Goal: Navigation & Orientation: Find specific page/section

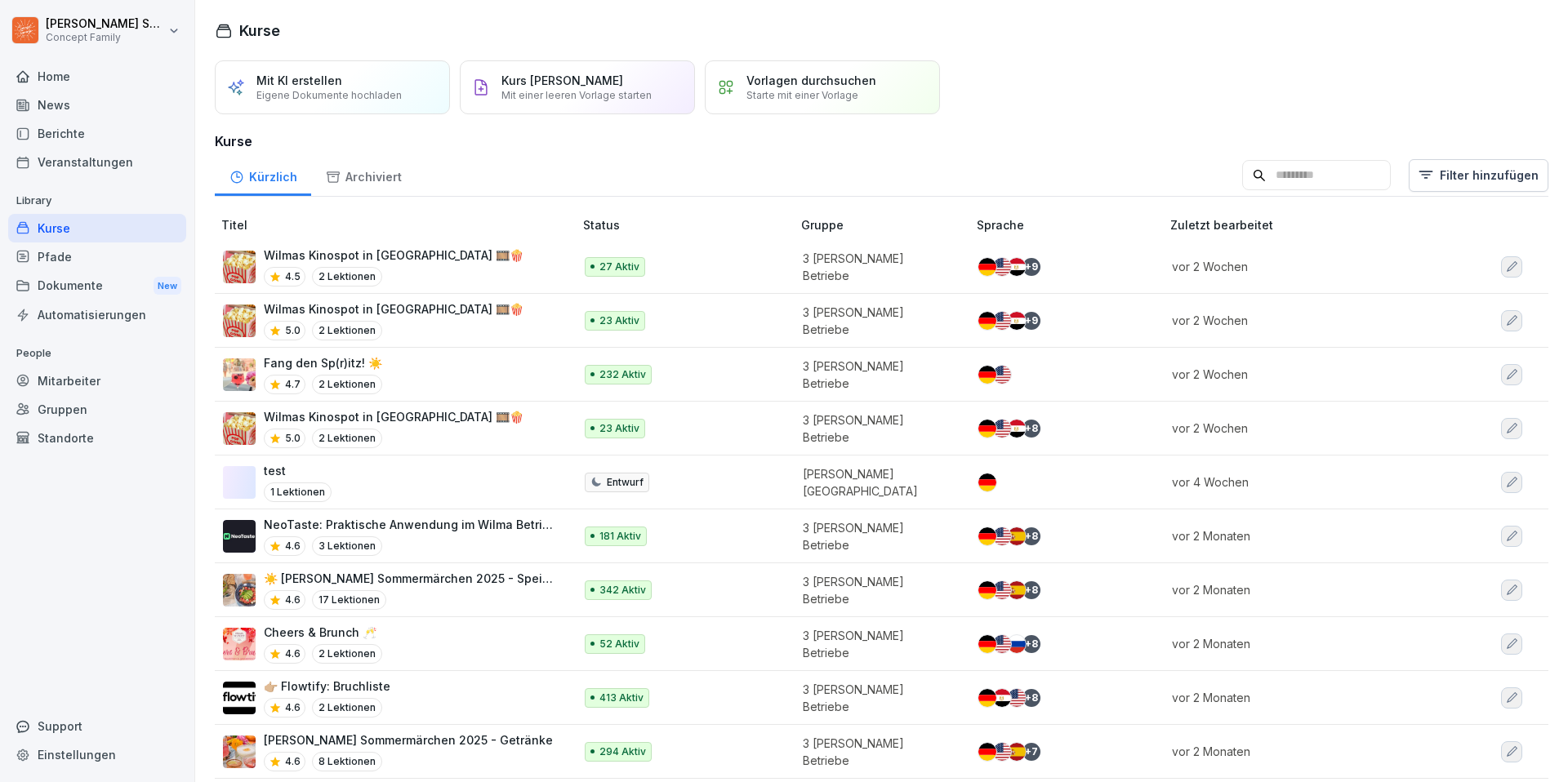
click at [463, 369] on div "Fang den Sp(r)itz! ☀️ 4.7 2 Lektionen" at bounding box center [389, 375] width 334 height 40
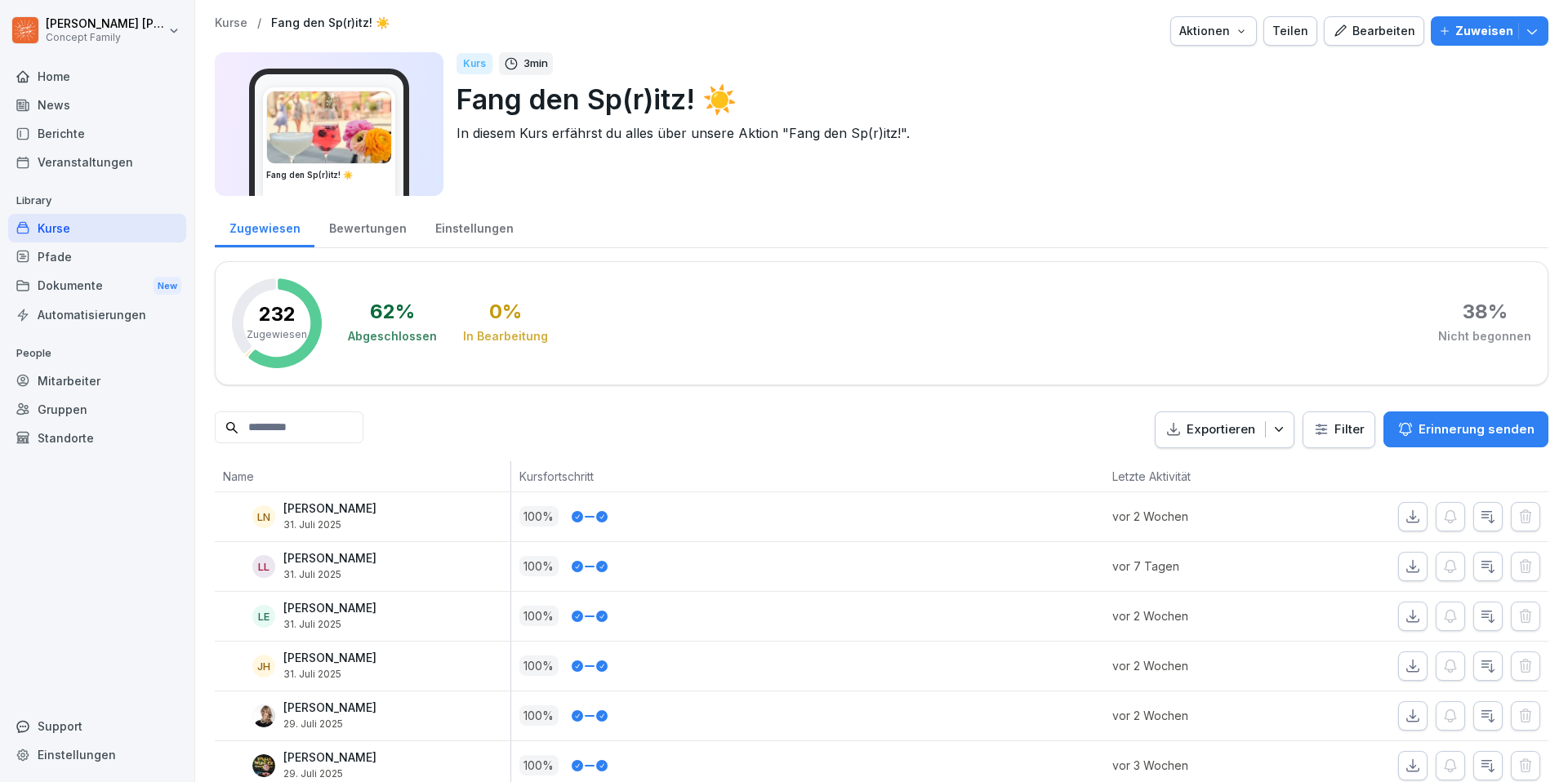
click at [93, 77] on div "Home" at bounding box center [97, 76] width 178 height 28
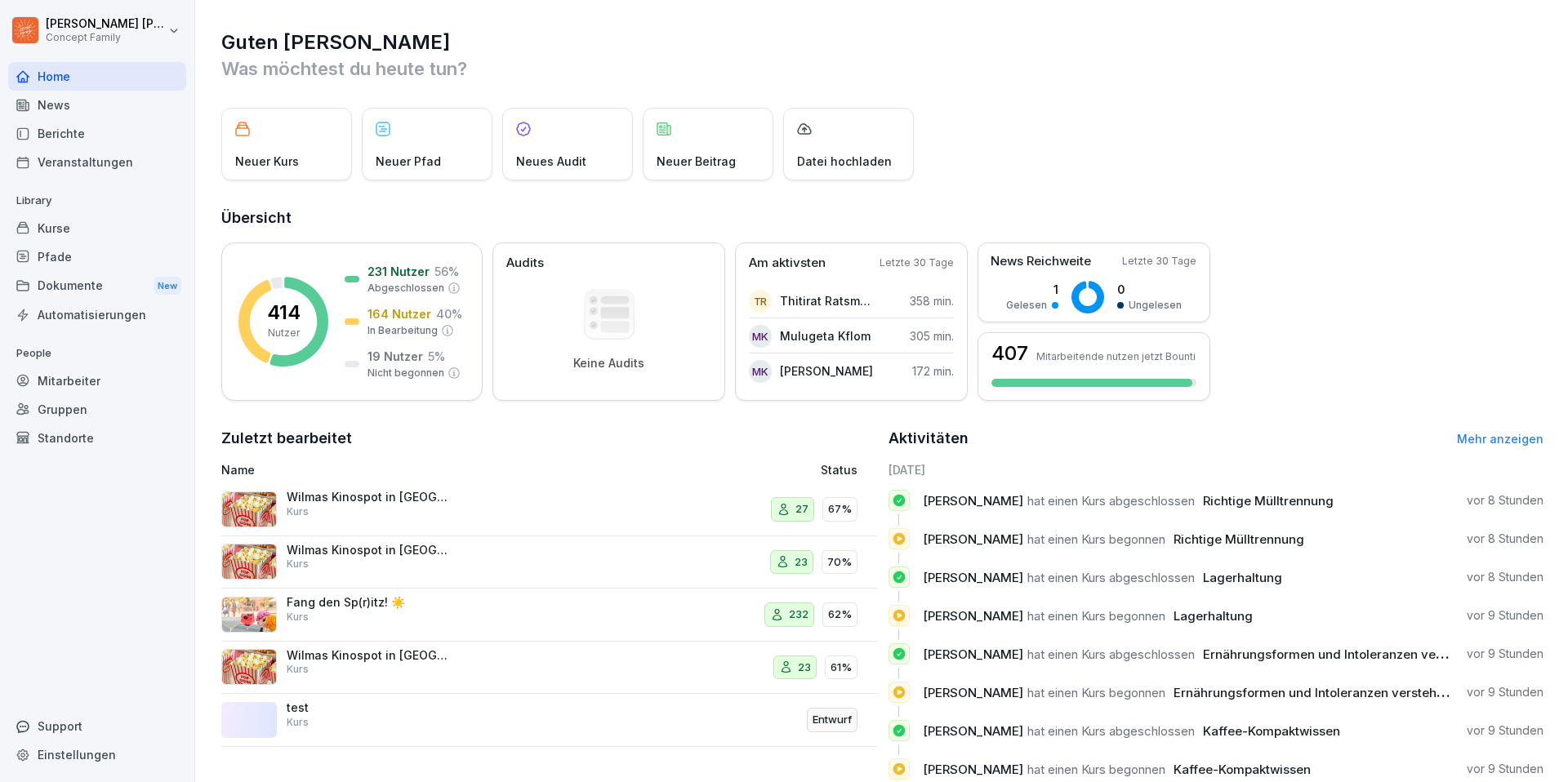
click at [94, 127] on div "Berichte" at bounding box center [97, 133] width 178 height 28
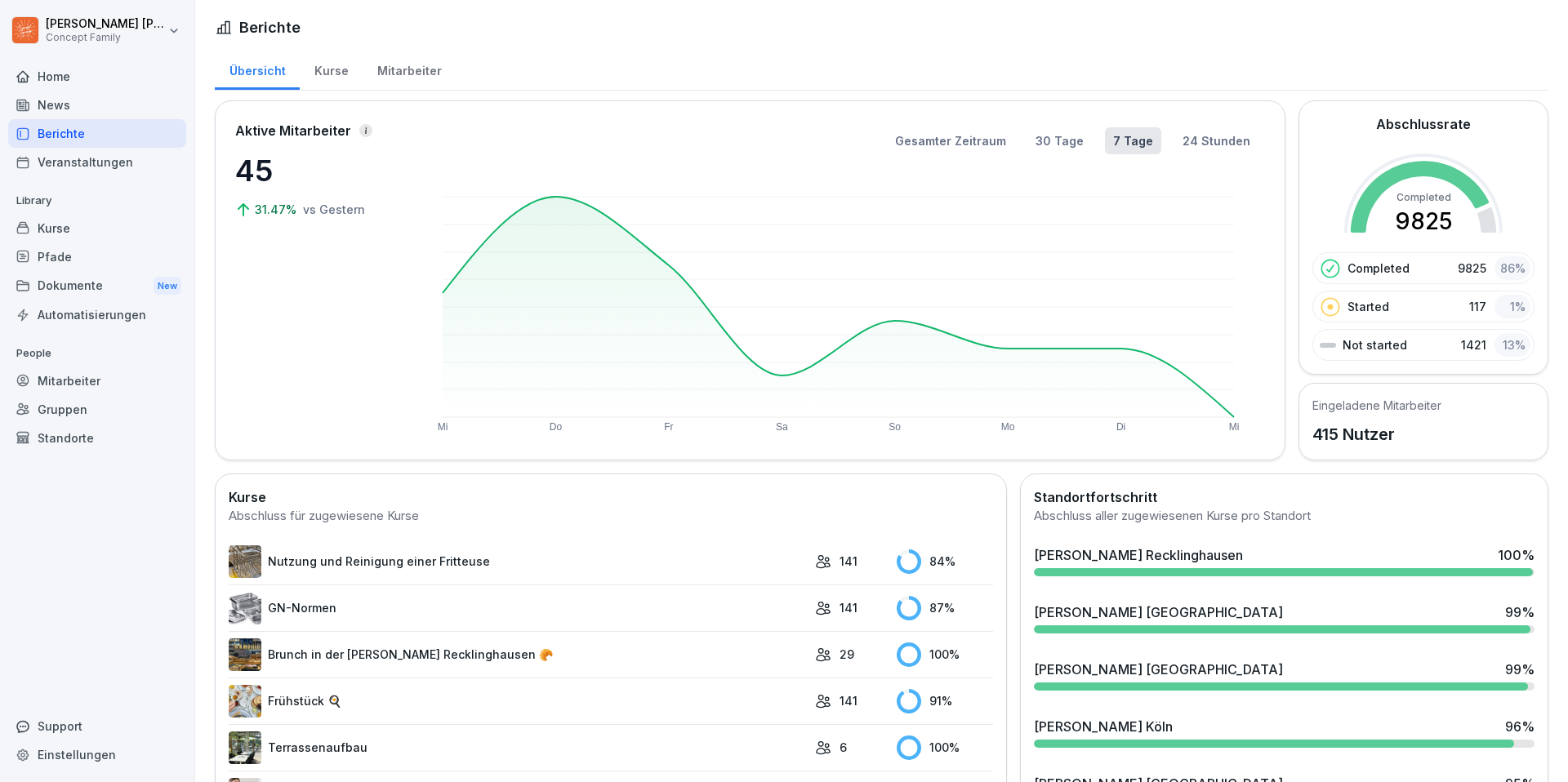
click at [416, 71] on div "Mitarbeiter" at bounding box center [409, 69] width 93 height 41
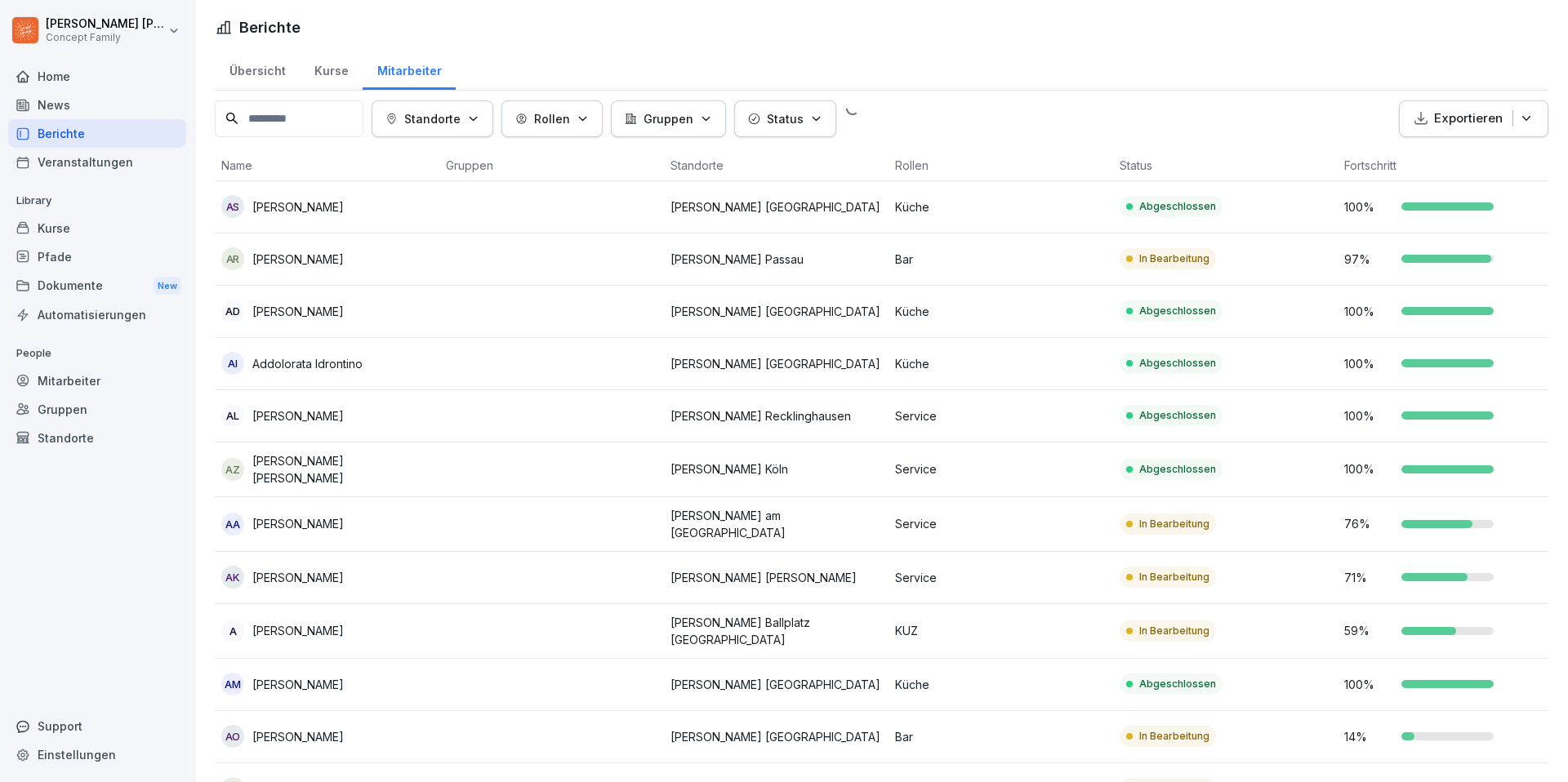
click at [461, 114] on p "Standorte" at bounding box center [432, 118] width 57 height 17
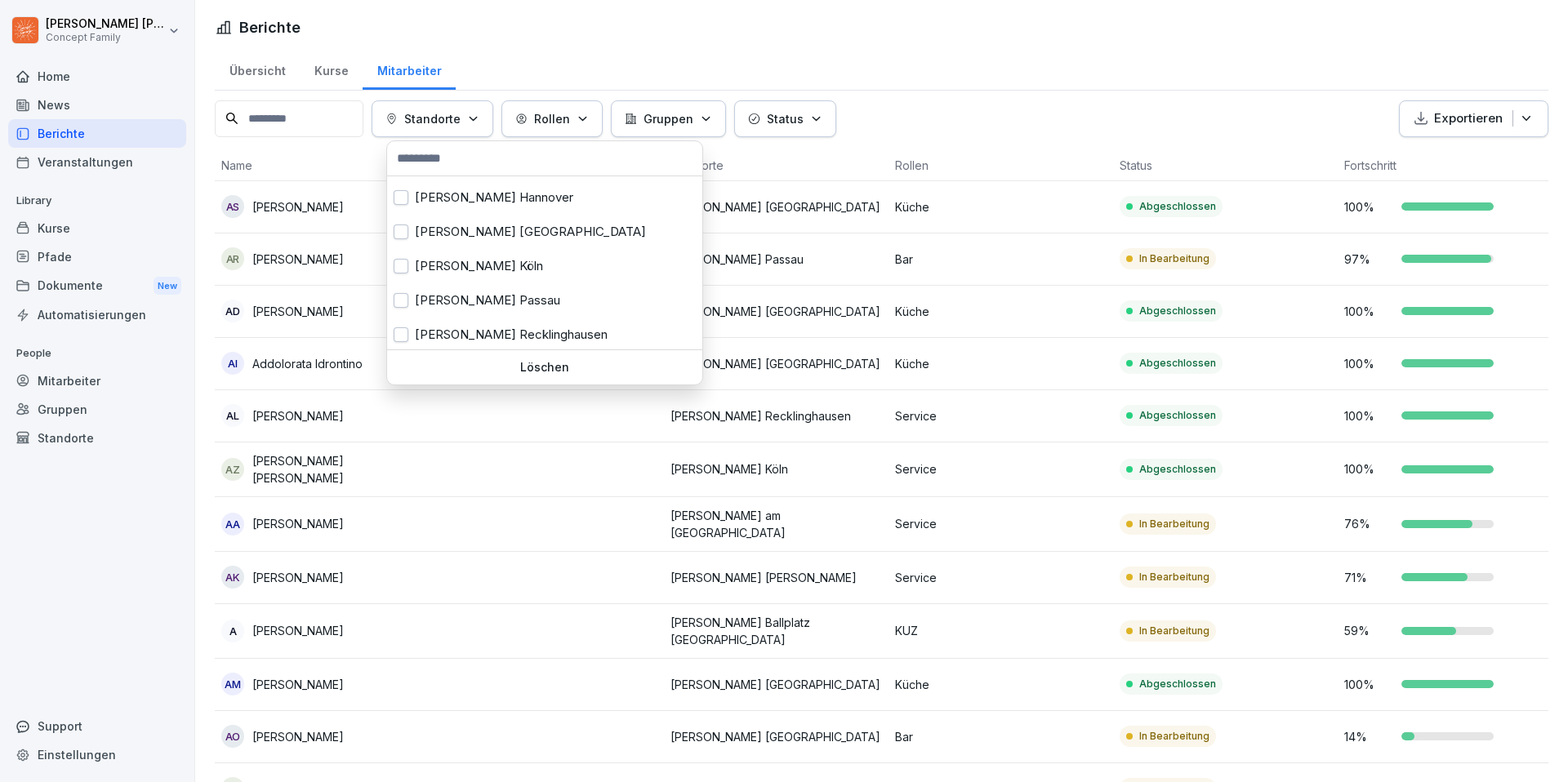
scroll to position [149, 0]
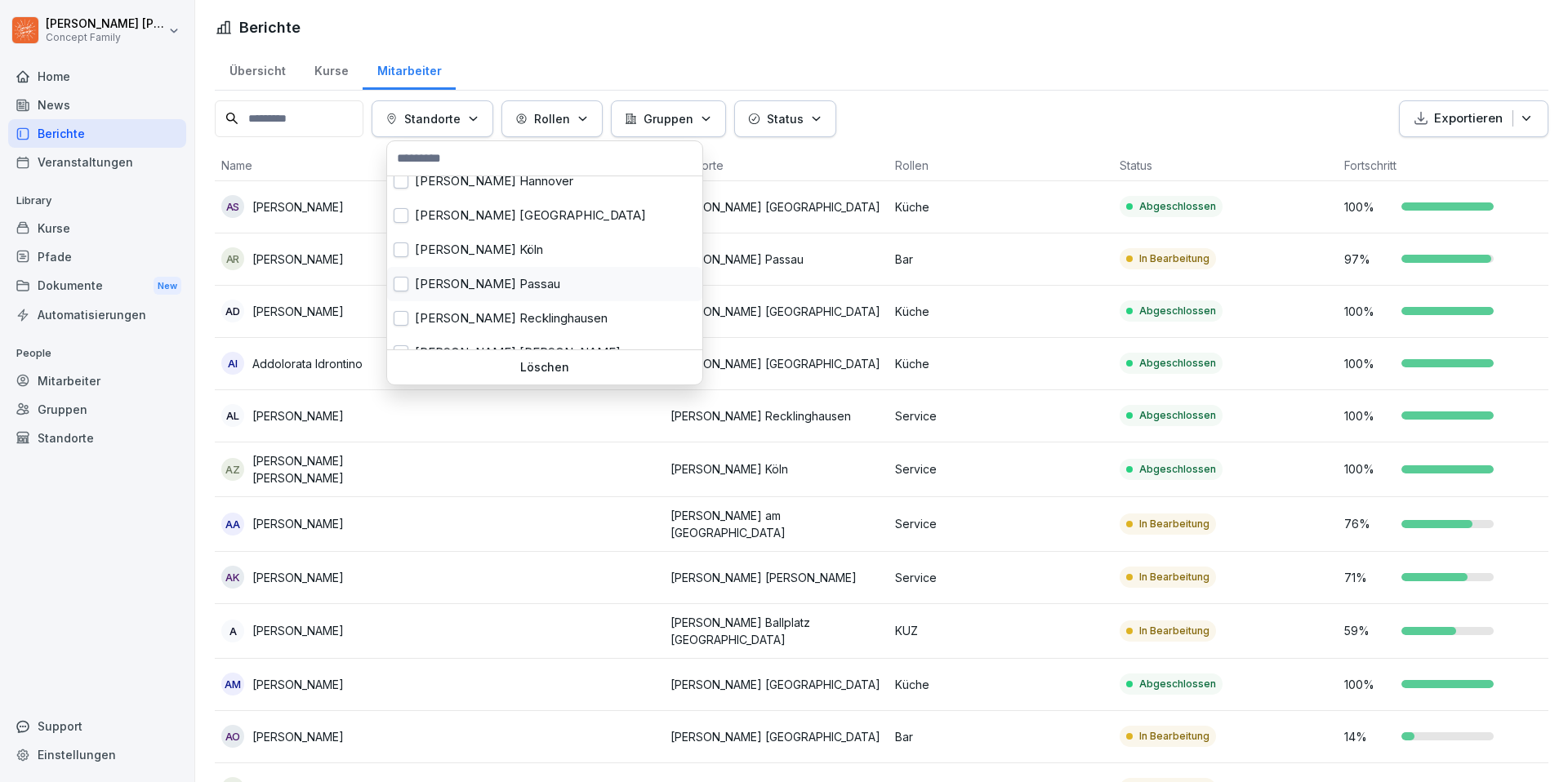
click at [469, 282] on div "Wilma Wunder Passau" at bounding box center [545, 284] width 315 height 34
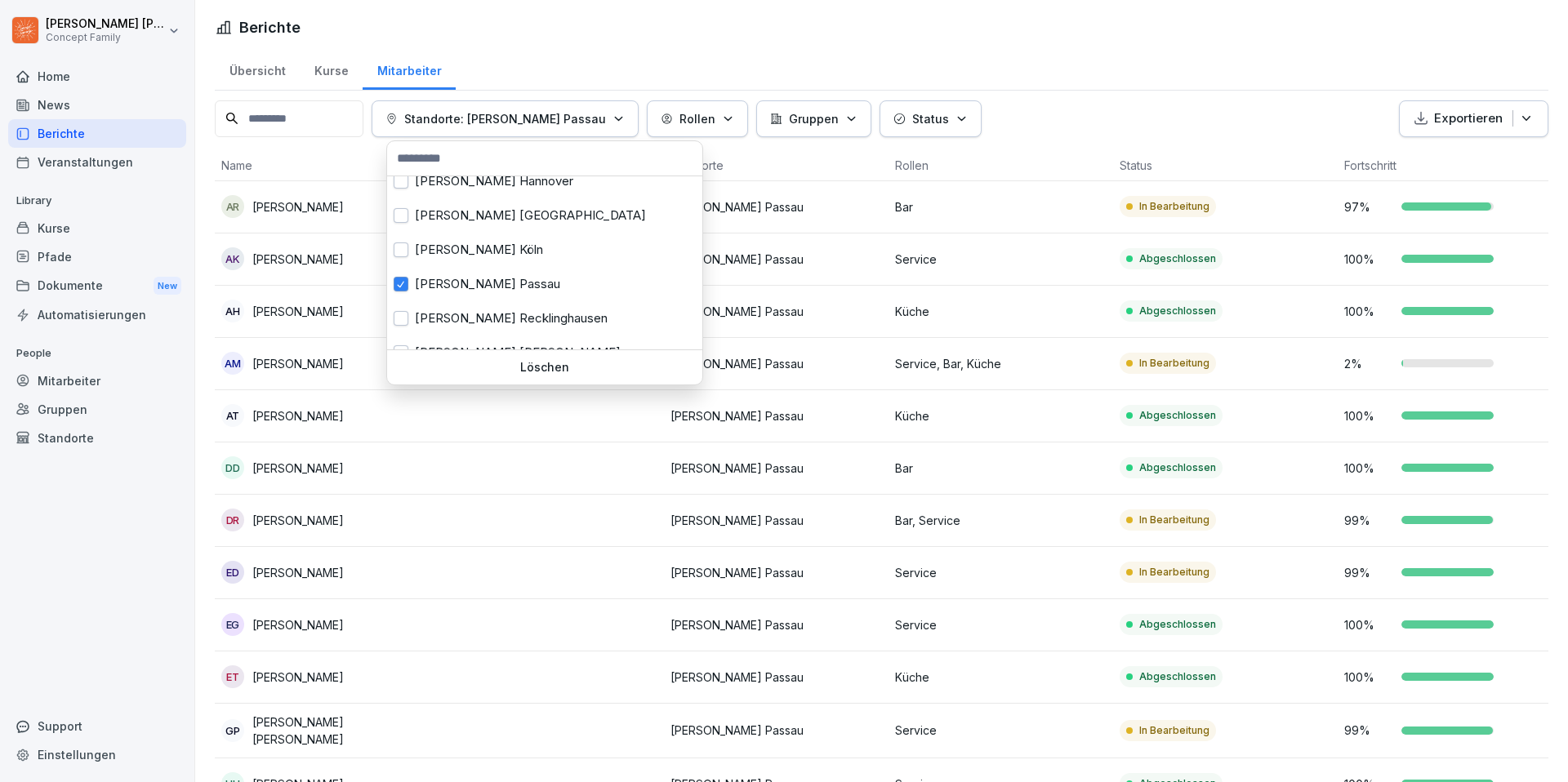
click at [676, 34] on html "Laura Scherer Concept Family Home News Berichte Veranstaltungen Library Kurse P…" at bounding box center [784, 391] width 1568 height 782
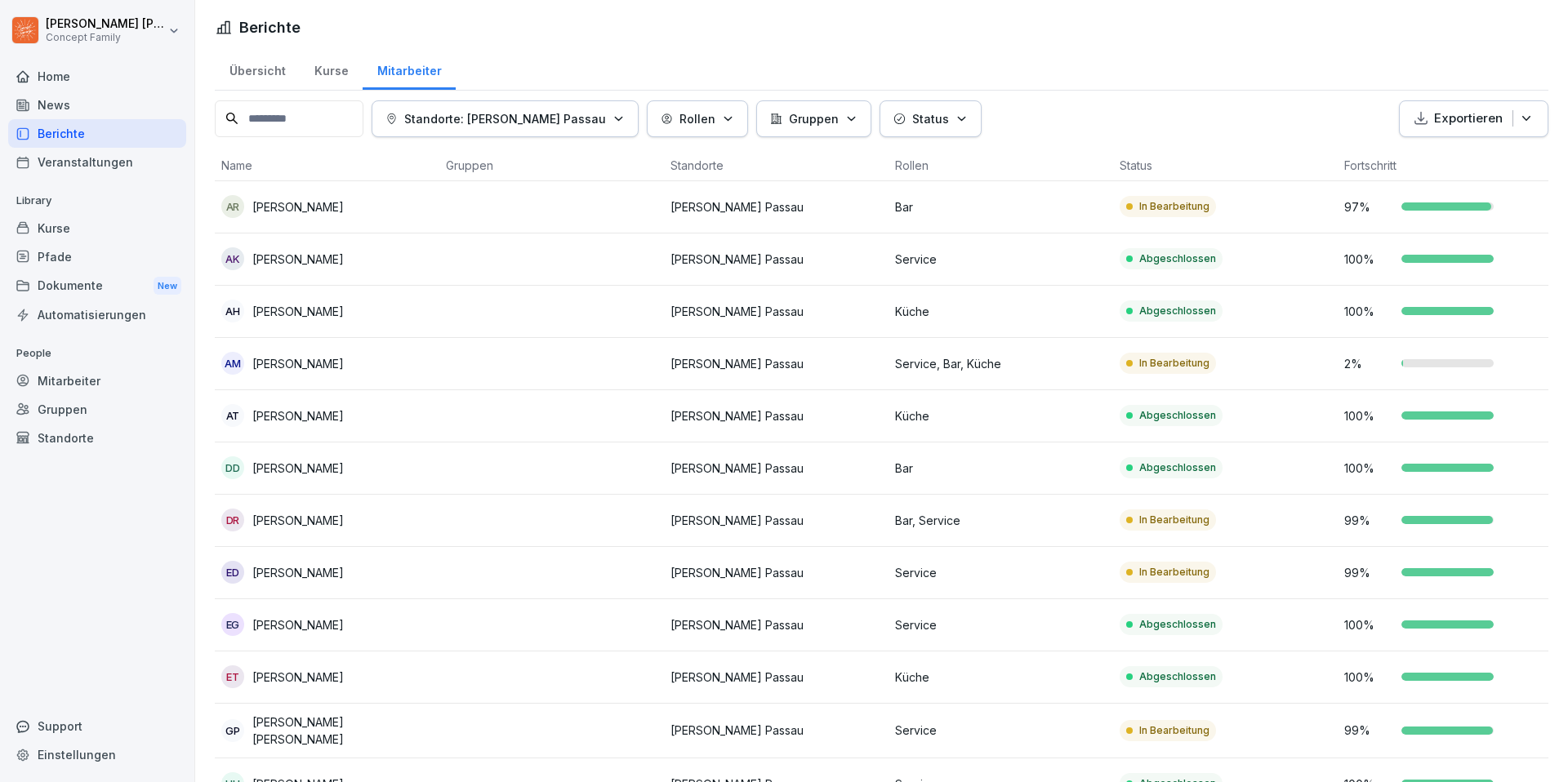
click at [60, 231] on div "Kurse" at bounding box center [97, 228] width 178 height 28
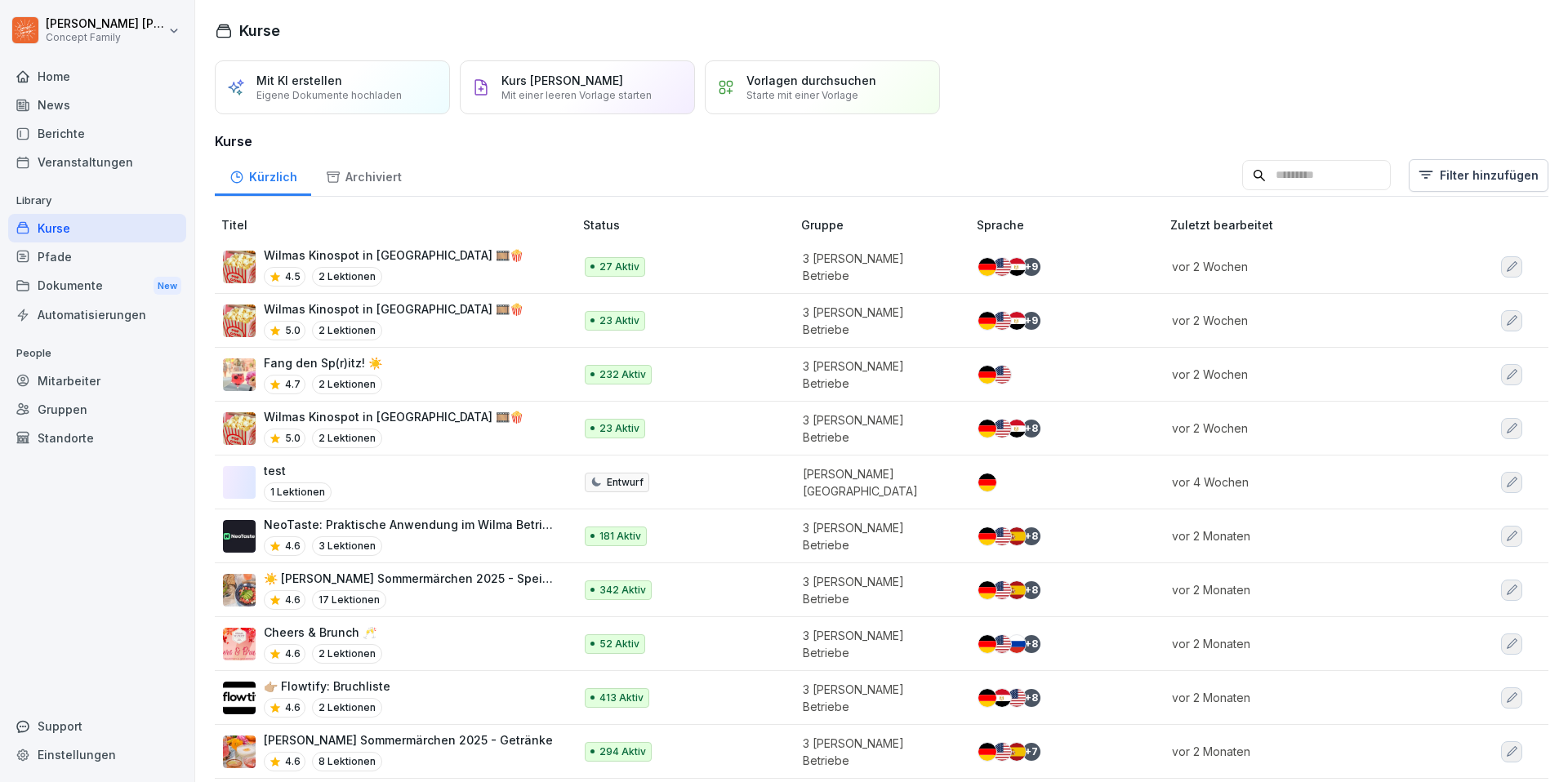
click at [431, 370] on div "Fang den Sp(r)itz! ☀️ 4.7 2 Lektionen" at bounding box center [389, 375] width 334 height 40
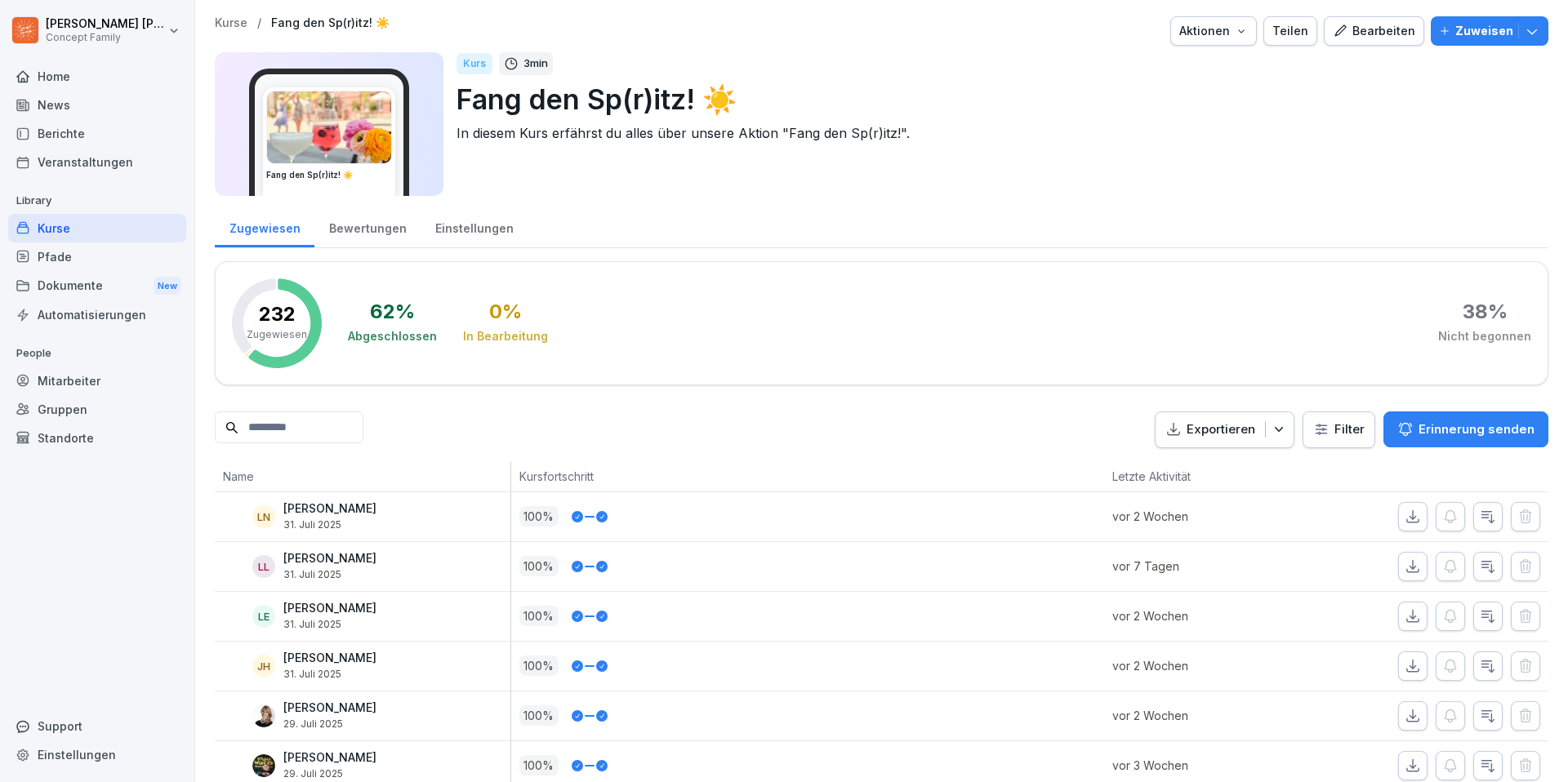
click at [1248, 30] on icon "button" at bounding box center [1242, 31] width 13 height 13
click at [1244, 32] on div "Aktionen" at bounding box center [1214, 31] width 69 height 18
click at [450, 227] on div "Einstellungen" at bounding box center [474, 226] width 107 height 41
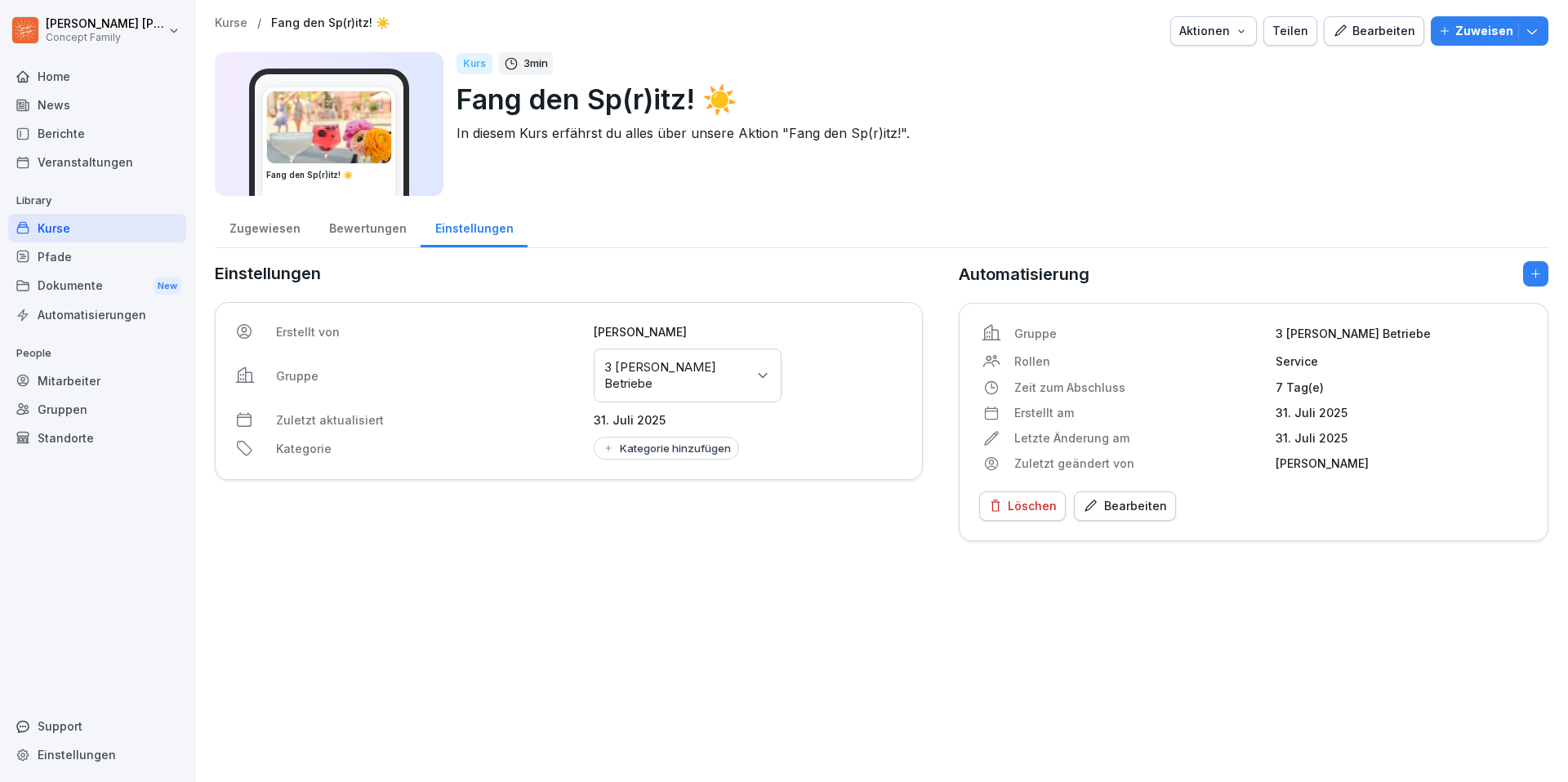
click at [292, 222] on div "Zugewiesen" at bounding box center [265, 226] width 100 height 41
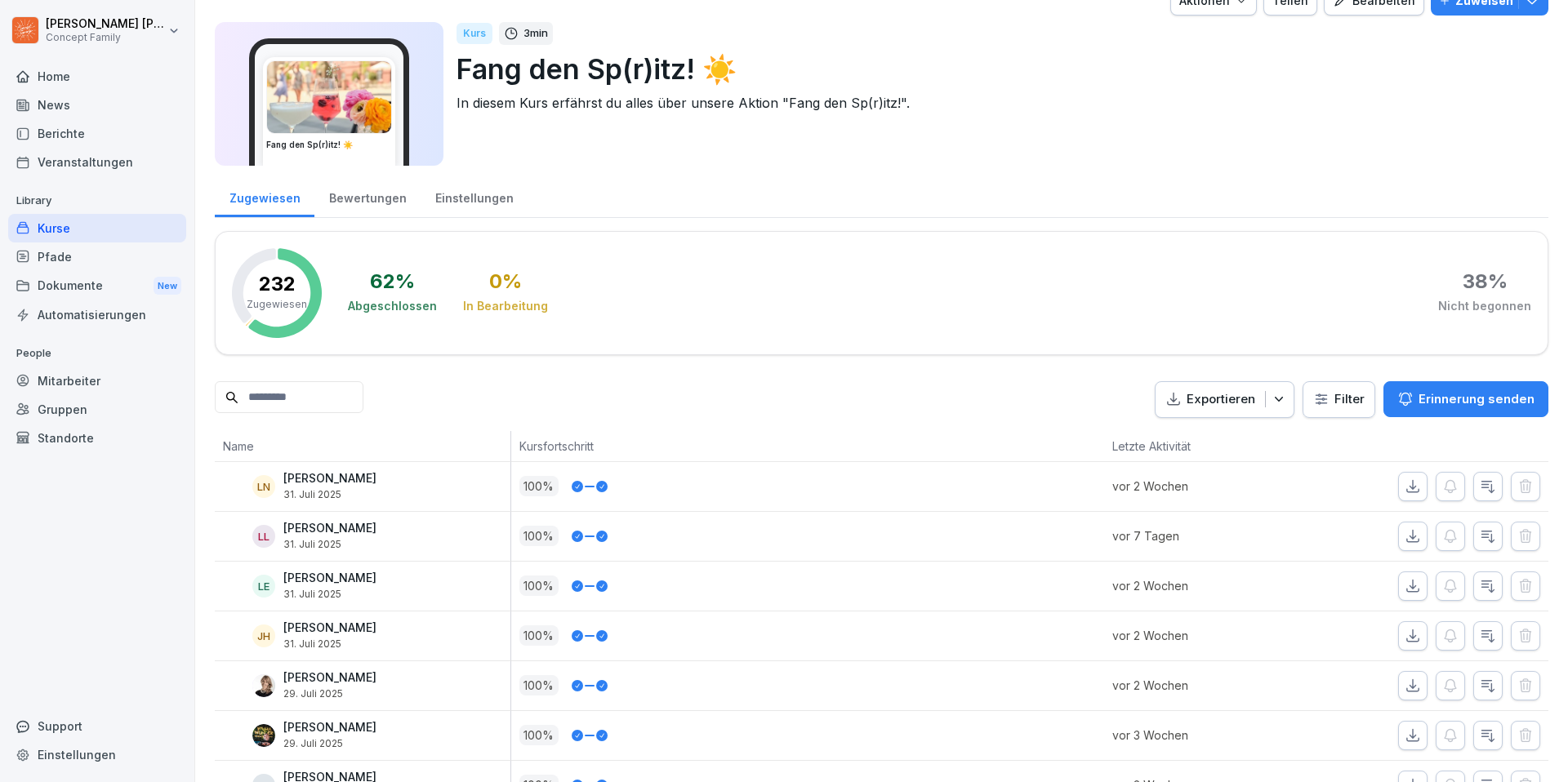
scroll to position [36, 0]
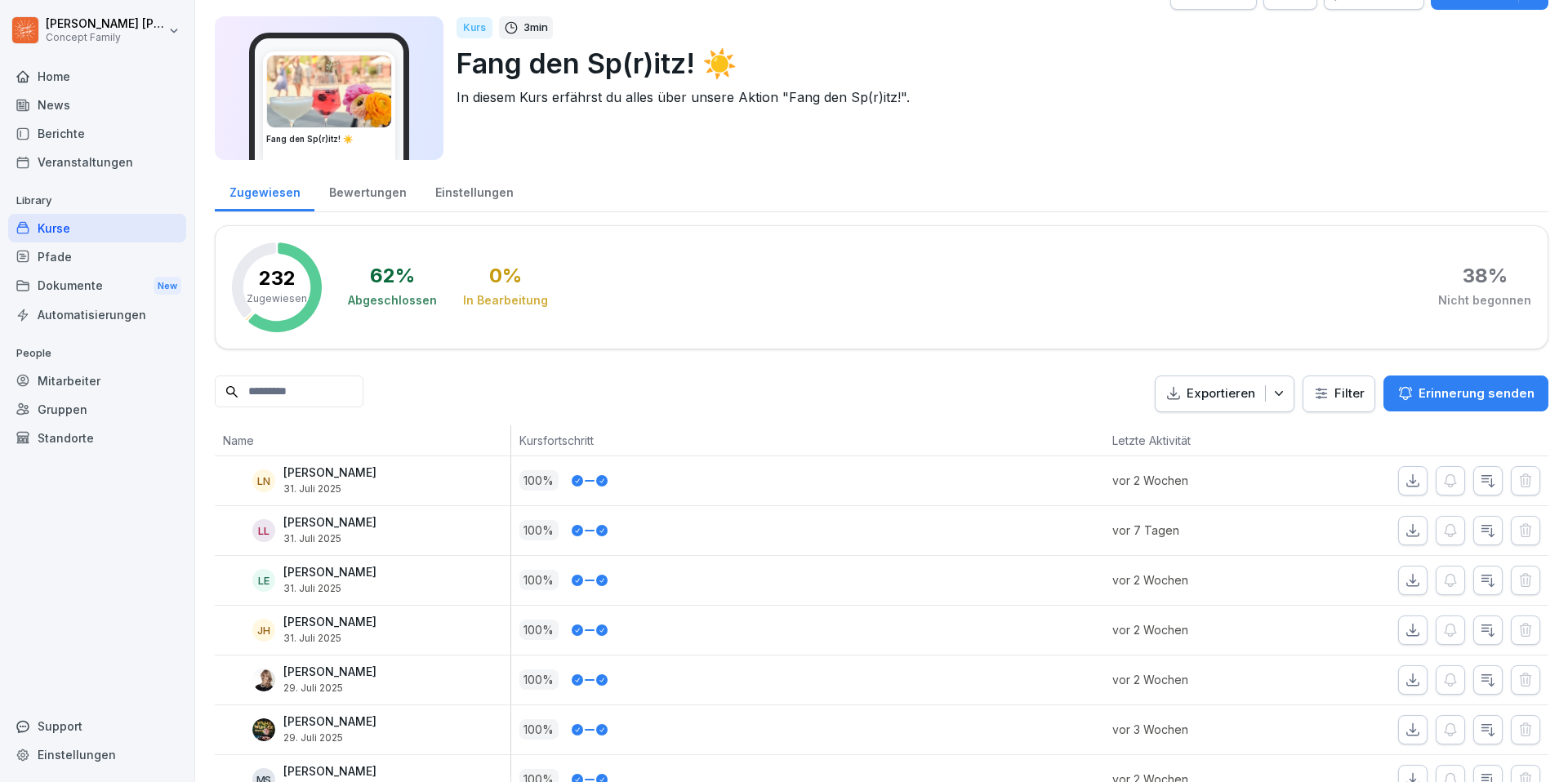
click at [1342, 393] on html "Laura Scherer Concept Family Home News Berichte Veranstaltungen Library Kurse P…" at bounding box center [784, 391] width 1568 height 782
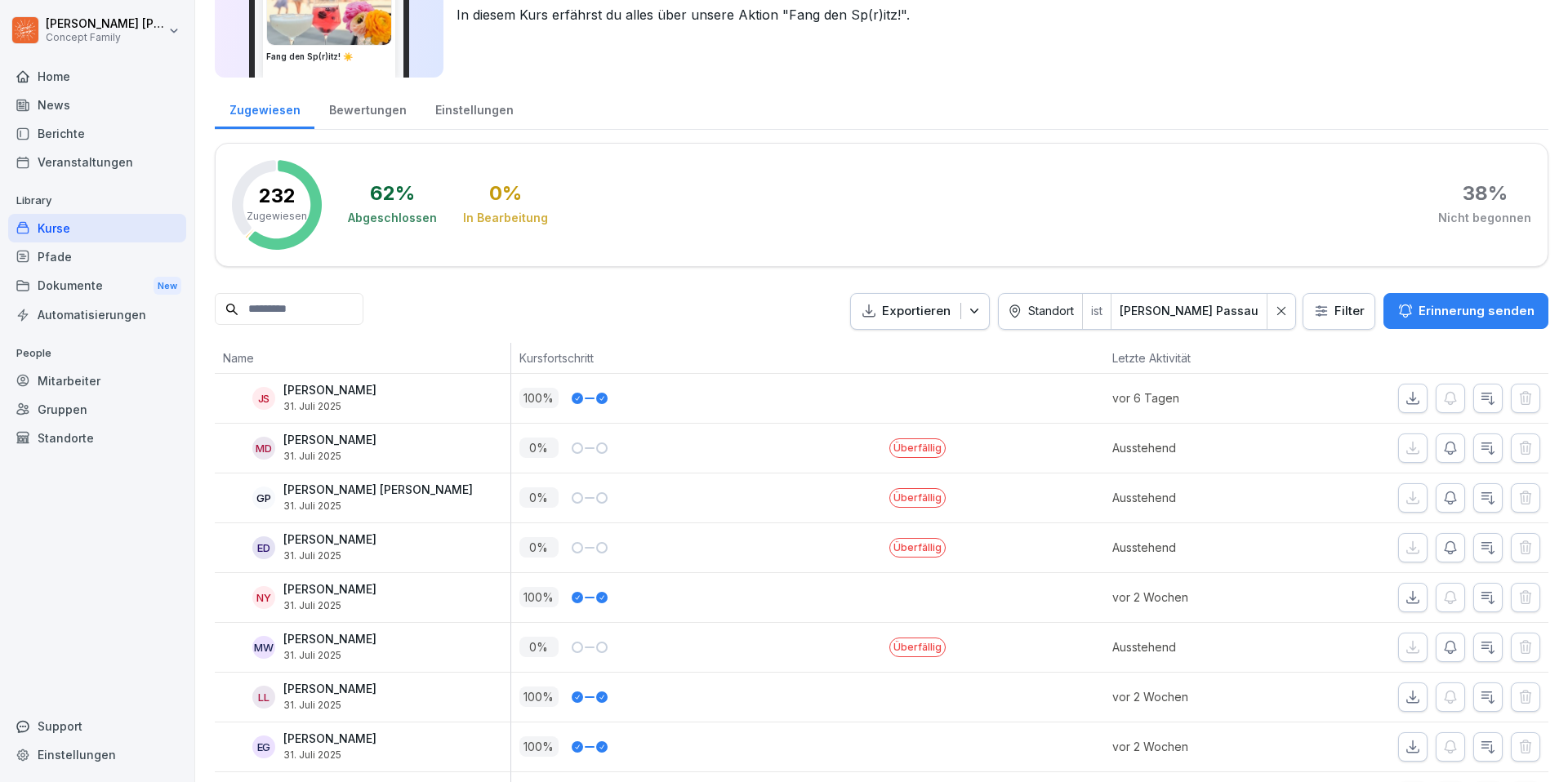
scroll to position [0, 0]
